Goal: Communication & Community: Answer question/provide support

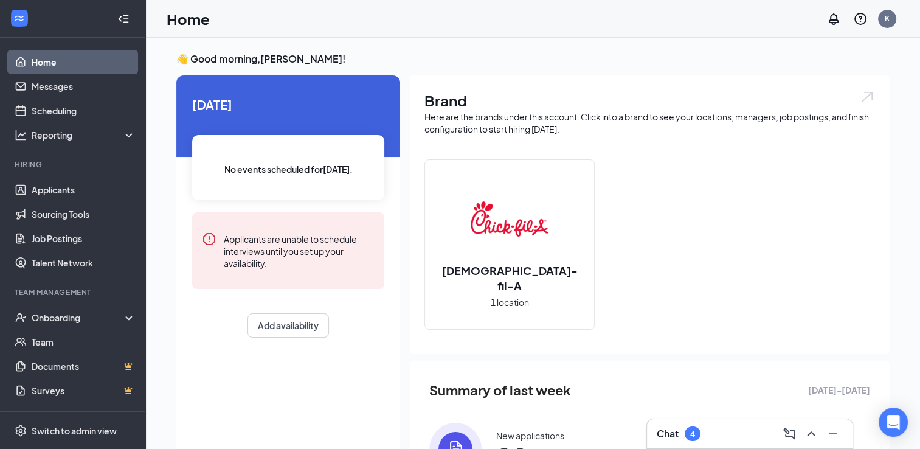
click at [704, 434] on div "Chat 4" at bounding box center [750, 433] width 186 height 19
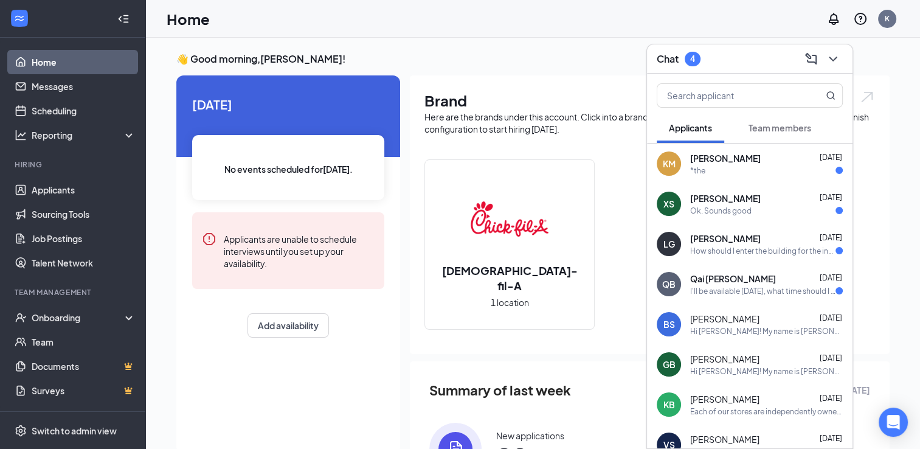
click at [754, 206] on div "Ok. Sounds good" at bounding box center [766, 211] width 153 height 10
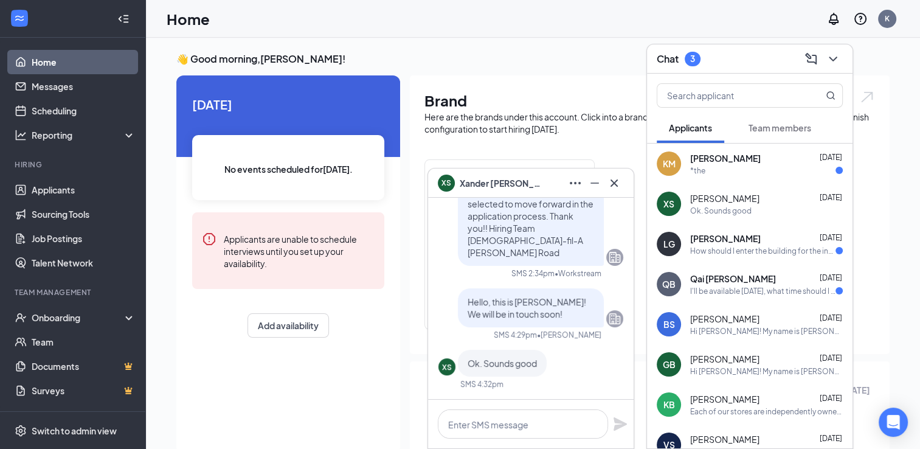
click at [744, 246] on div "How should I enter the building for the interview? I just want to make absolute…" at bounding box center [762, 251] width 145 height 10
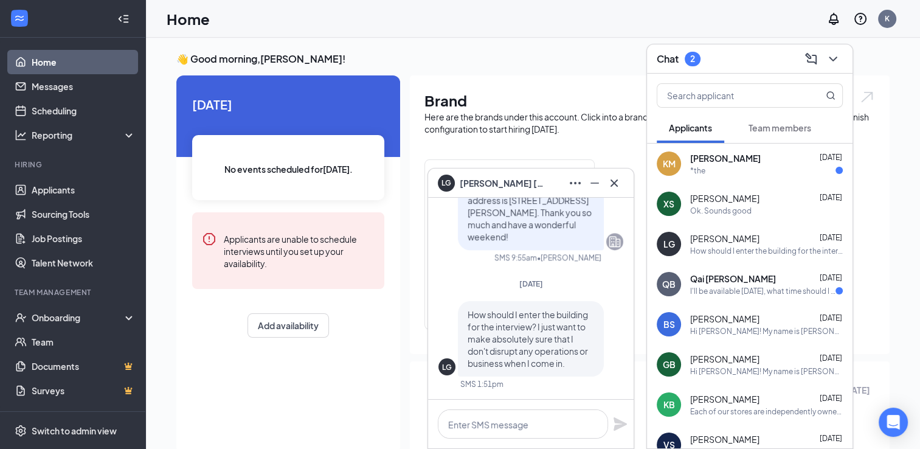
scroll to position [-25, 0]
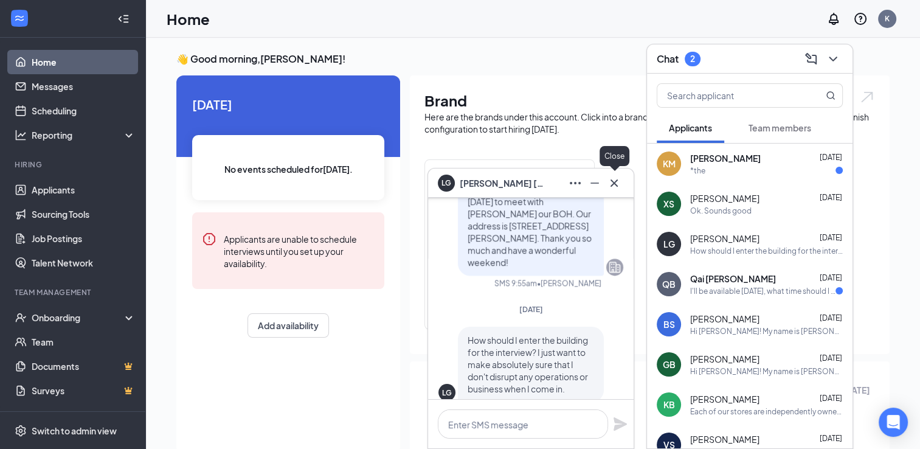
click at [615, 182] on icon "Cross" at bounding box center [614, 182] width 7 height 7
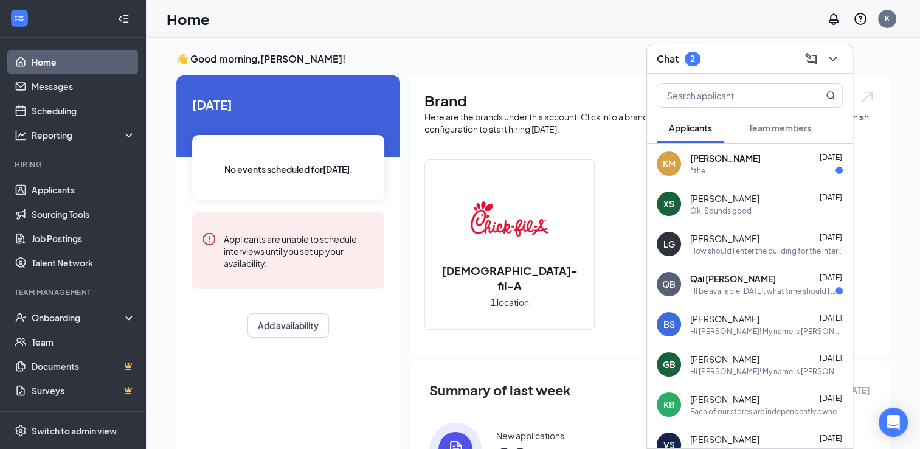
click at [719, 282] on span "Qai [PERSON_NAME]" at bounding box center [733, 278] width 86 height 12
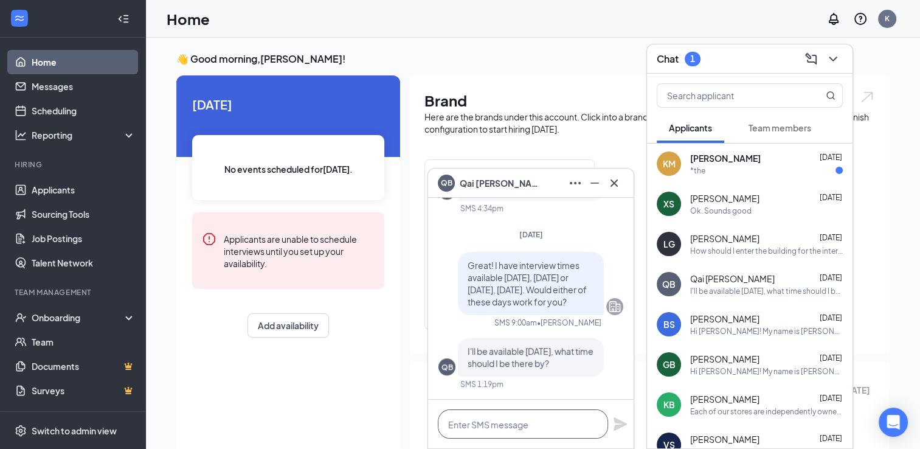
click at [475, 423] on textarea at bounding box center [523, 423] width 170 height 29
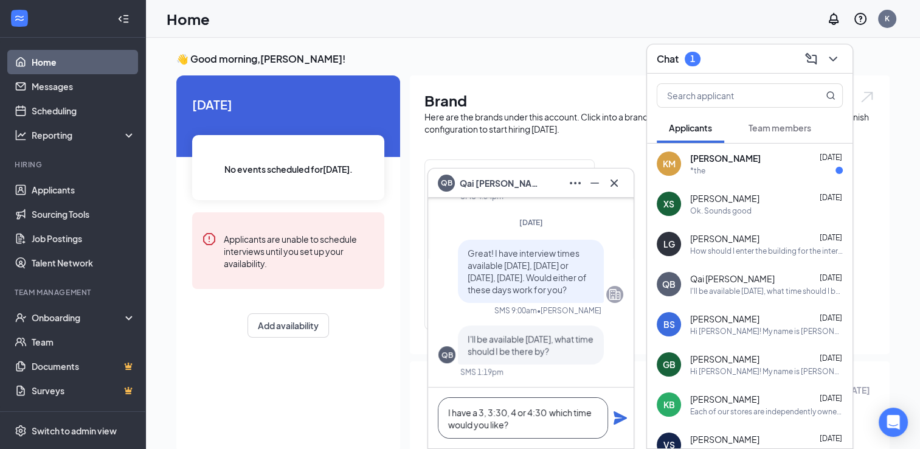
type textarea "I have a 3, 3:30, 4 or 4:30 which time would you like?"
click at [615, 418] on icon "Plane" at bounding box center [620, 418] width 15 height 15
